Goal: Information Seeking & Learning: Compare options

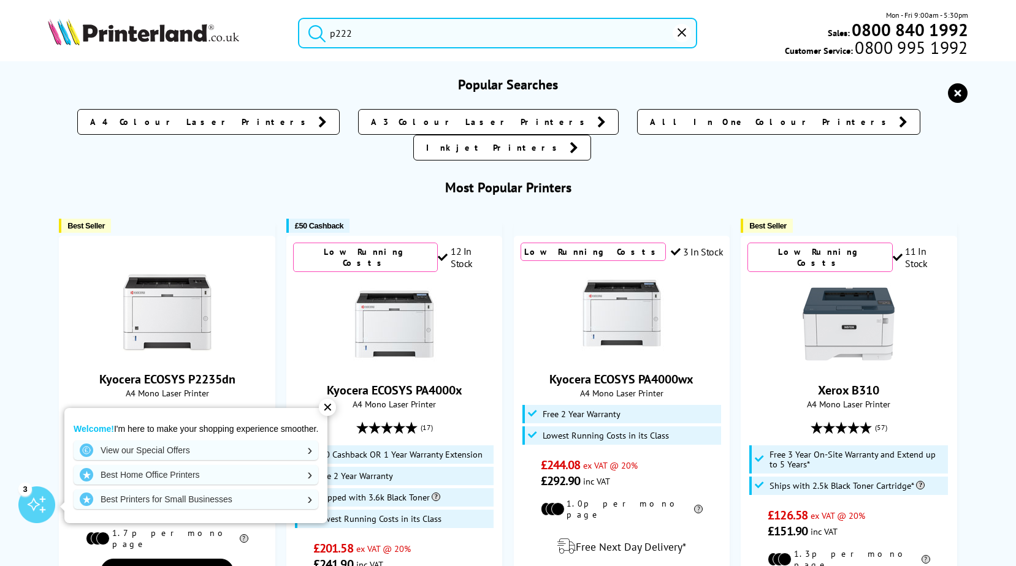
click at [483, 33] on input "p222" at bounding box center [498, 33] width 400 height 31
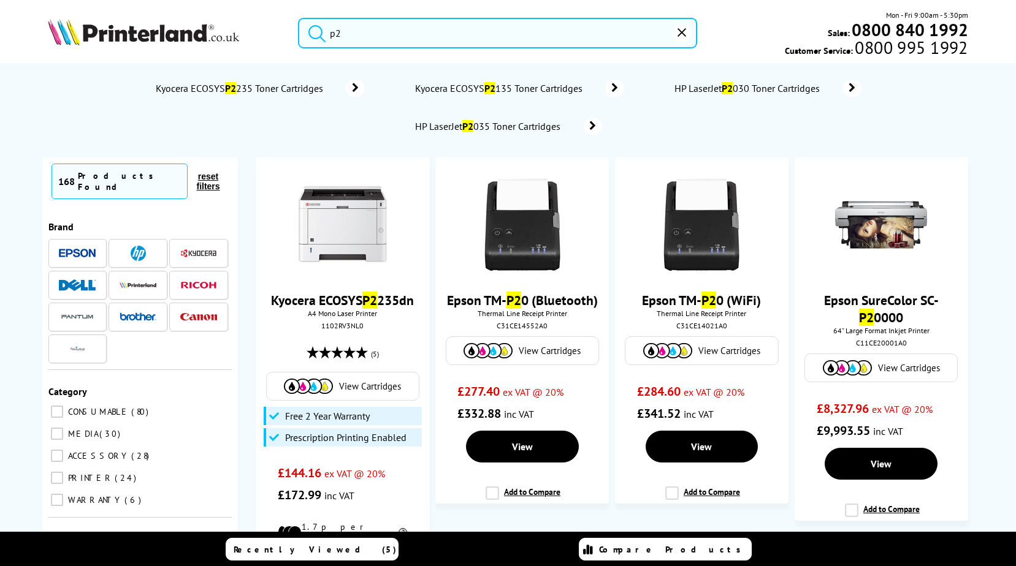
type input "p"
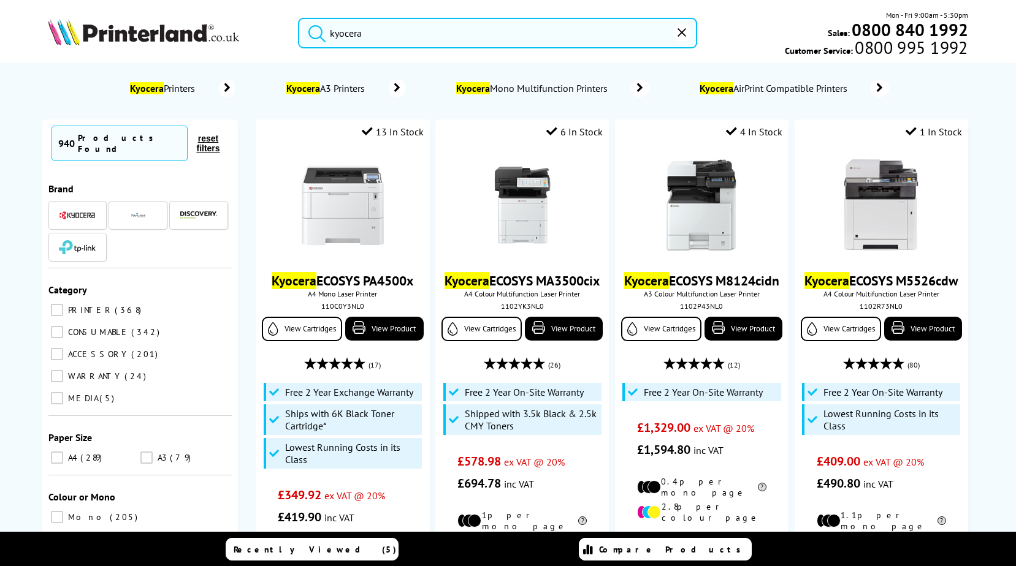
type input "kyocera"
click at [69, 208] on div at bounding box center [77, 215] width 37 height 15
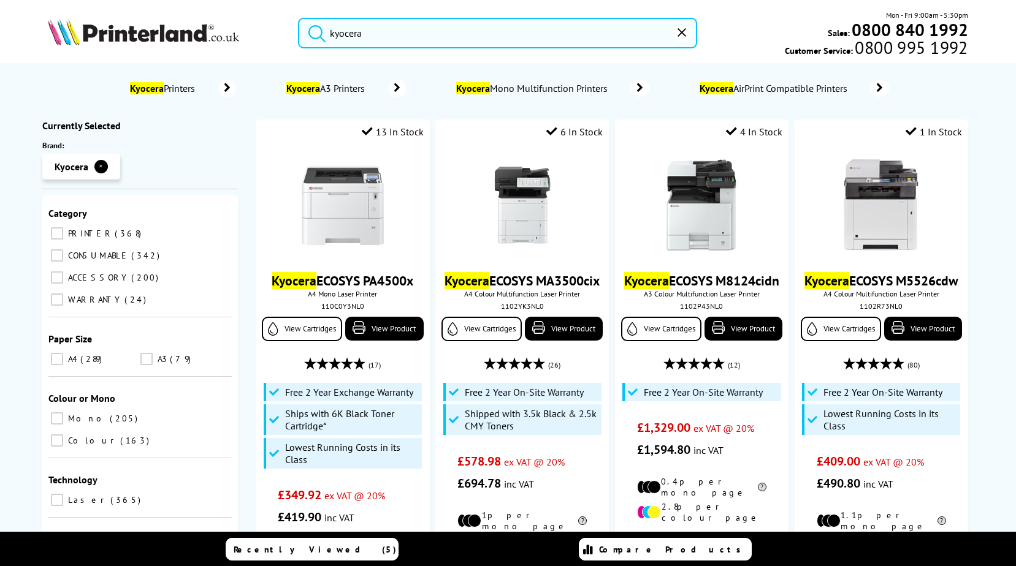
scroll to position [245, 0]
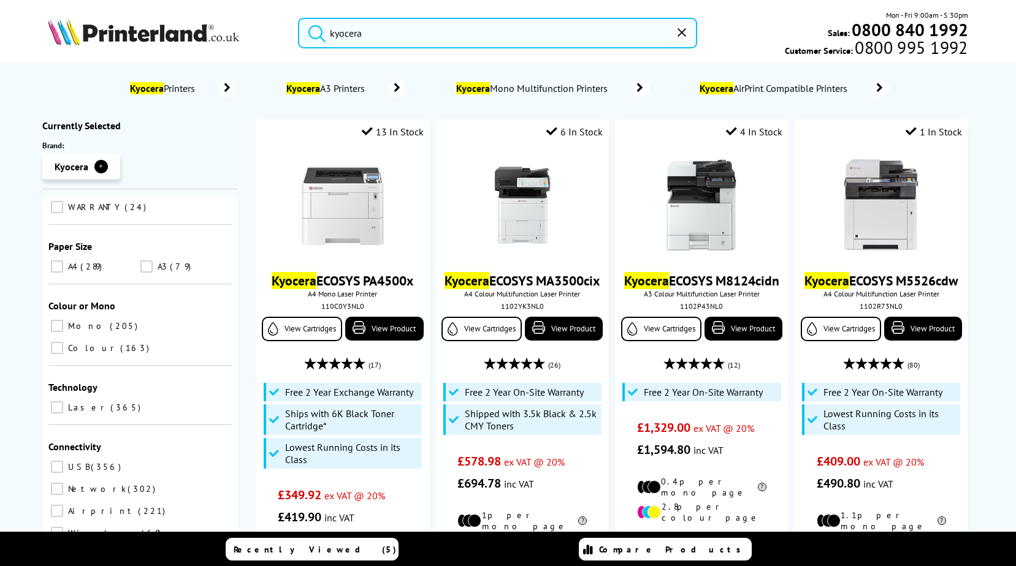
click at [59, 320] on input "Mono 205" at bounding box center [57, 326] width 12 height 12
checkbox input "true"
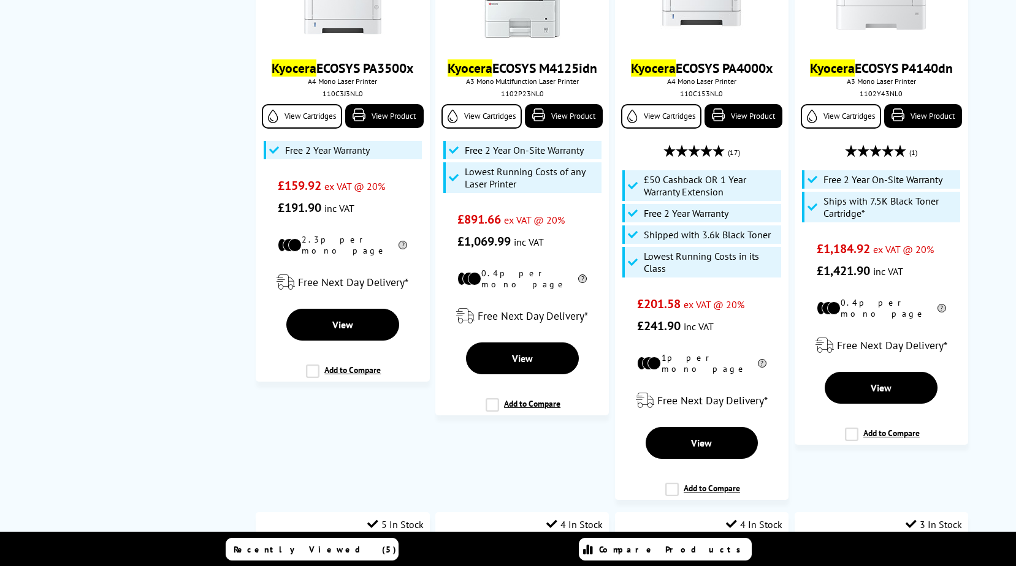
scroll to position [306, 0]
